Goal: Find specific page/section: Find specific page/section

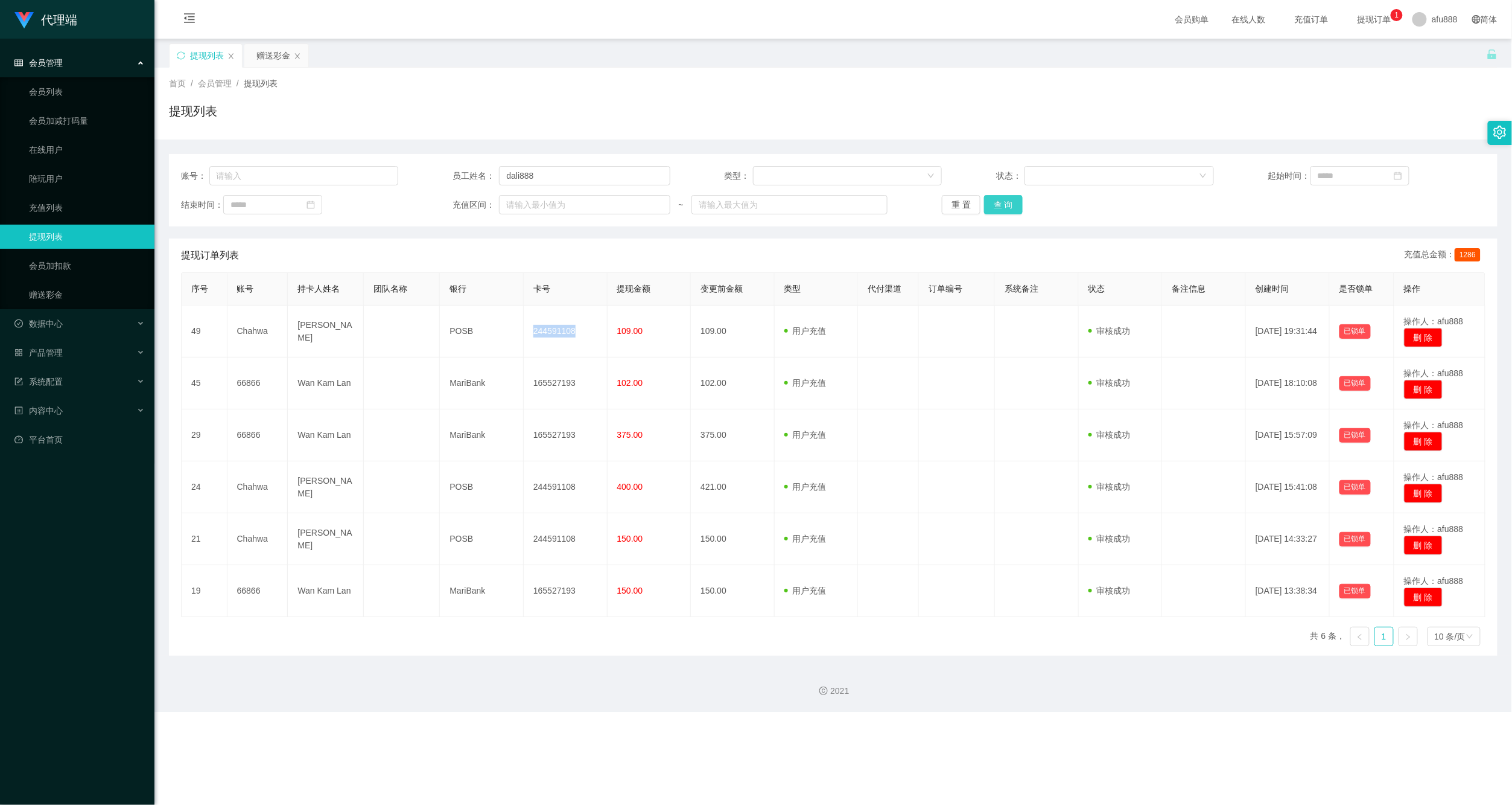
click at [986, 213] on button "查 询" at bounding box center [1003, 204] width 39 height 19
